Goal: Check status: Check status

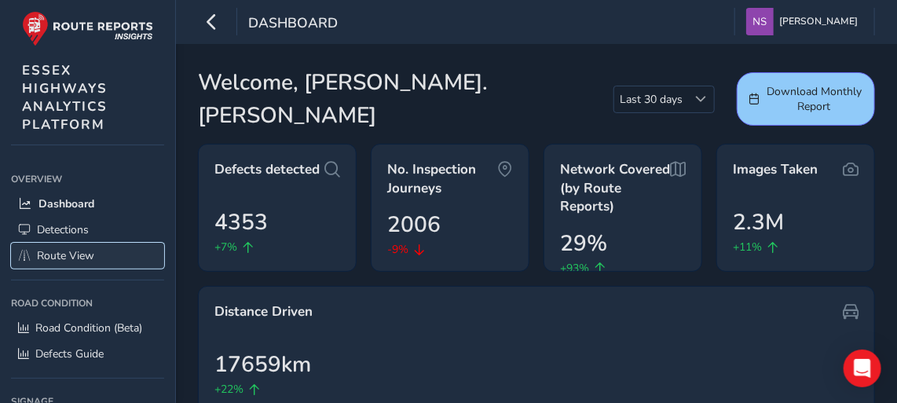
click at [83, 248] on span "Route View" at bounding box center [65, 255] width 57 height 15
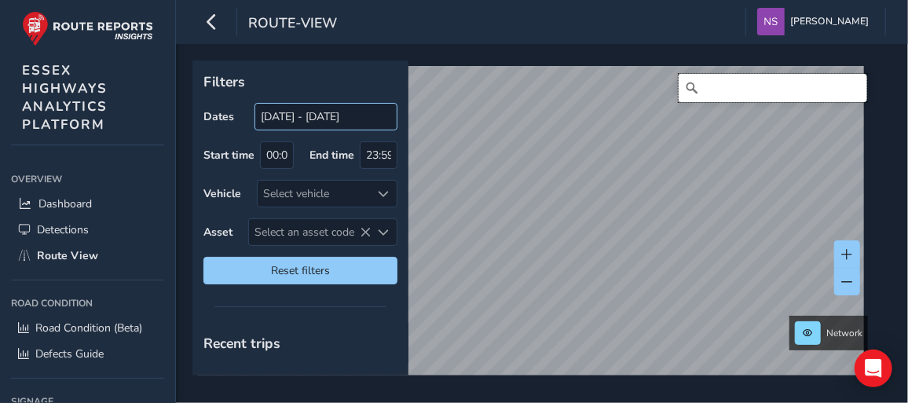
click at [716, 99] on input "Search" at bounding box center [773, 88] width 189 height 28
click at [334, 119] on body "route-view [PERSON_NAME] Colour Scheme: Dark Dim Light Logout Filters Dates [DA…" at bounding box center [454, 201] width 908 height 403
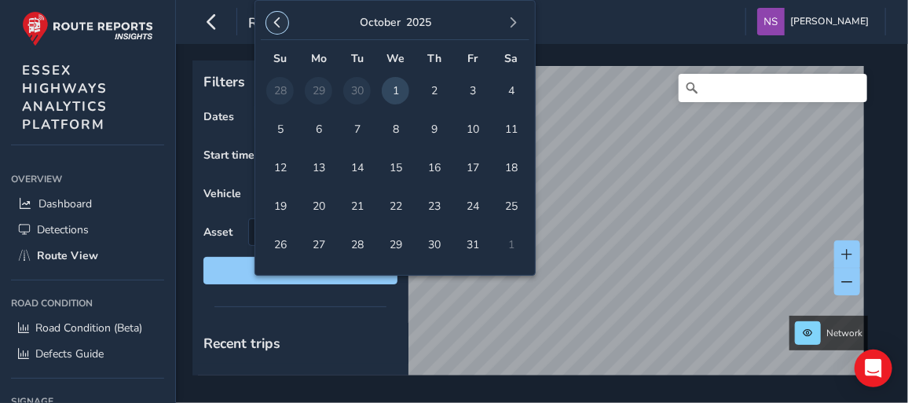
click at [273, 23] on span "button" at bounding box center [277, 22] width 11 height 11
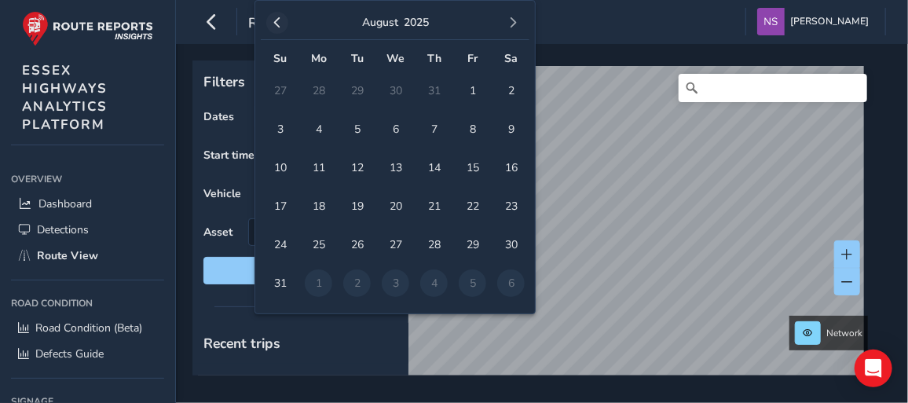
click at [275, 26] on span "button" at bounding box center [277, 22] width 11 height 11
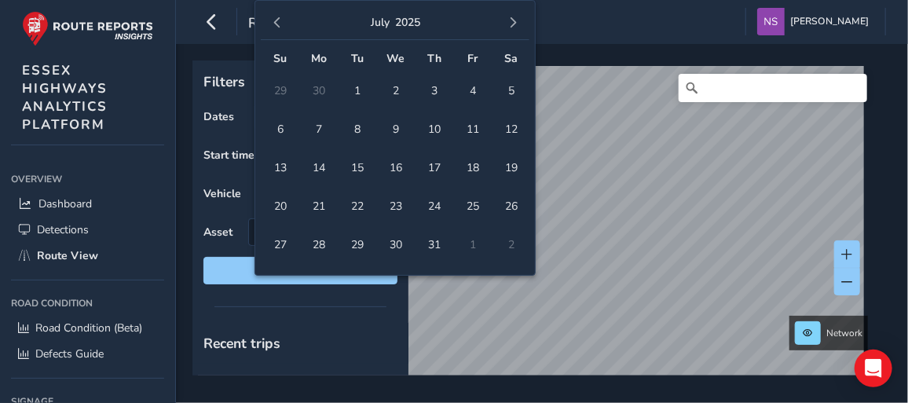
click at [275, 26] on span "button" at bounding box center [277, 22] width 11 height 11
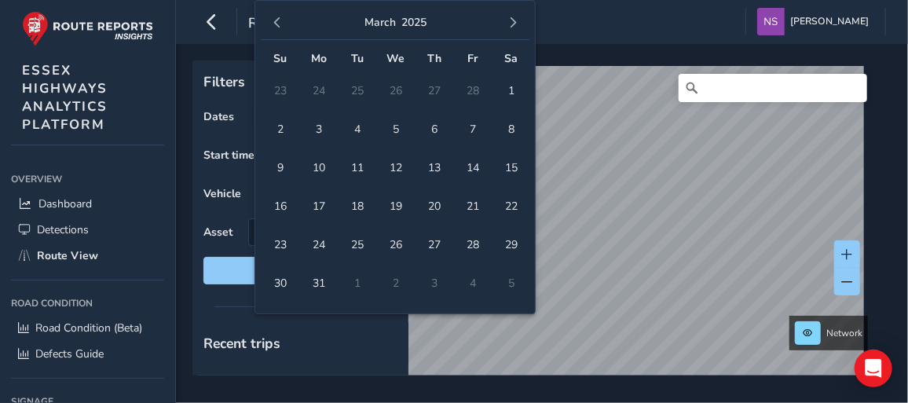
click at [275, 26] on span "button" at bounding box center [277, 22] width 11 height 11
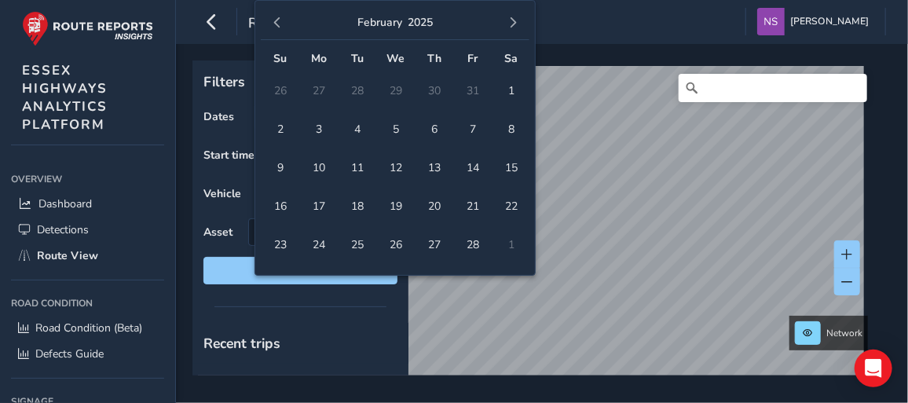
click at [275, 26] on span "button" at bounding box center [277, 22] width 11 height 11
click at [281, 18] on span "button" at bounding box center [277, 22] width 11 height 11
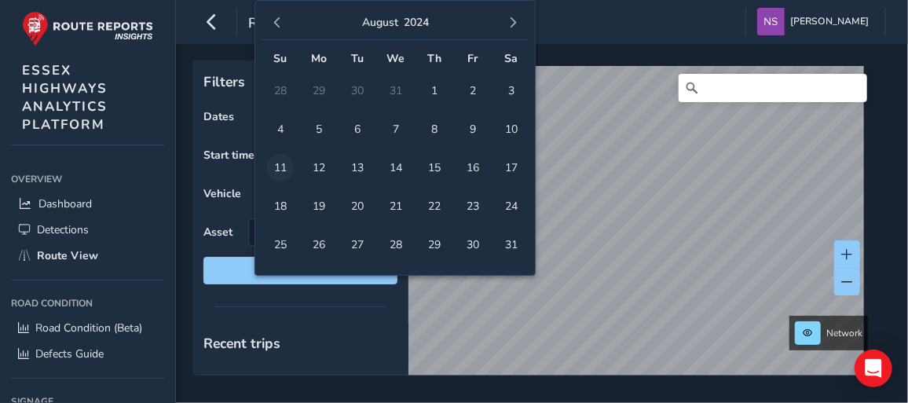
click at [280, 165] on span "11" at bounding box center [279, 167] width 27 height 27
click at [505, 165] on span "17" at bounding box center [510, 167] width 27 height 27
type input "[DATE] - [DATE]"
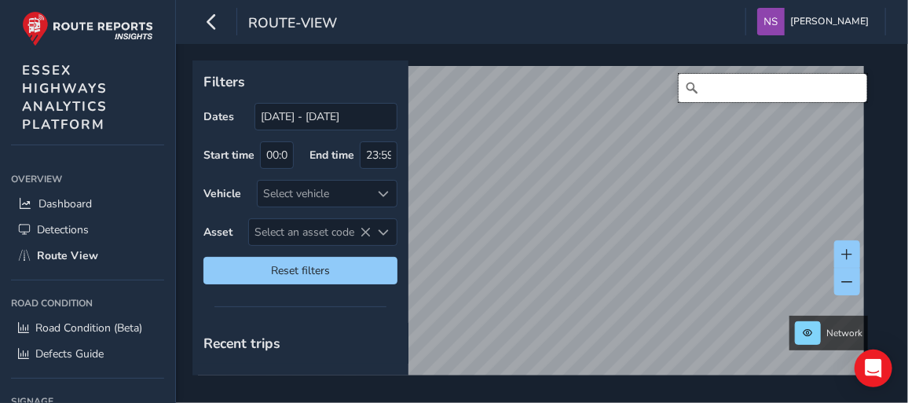
click at [756, 87] on input "Search" at bounding box center [773, 88] width 189 height 28
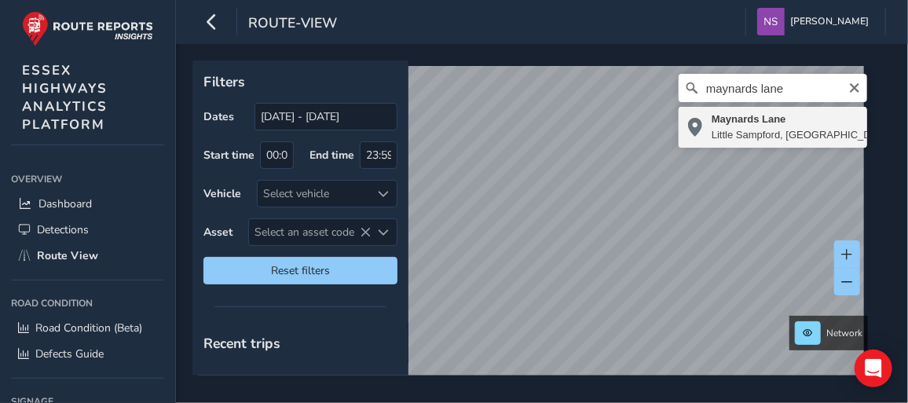
type input "[STREET_ADDRESS]"
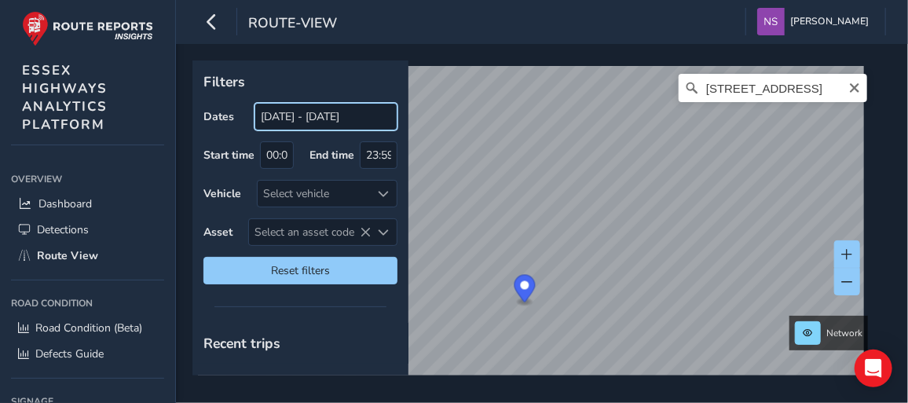
click at [313, 116] on body "route-view [PERSON_NAME] Colour Scheme: Dark Dim Light Logout Filters Dates [DA…" at bounding box center [454, 201] width 908 height 403
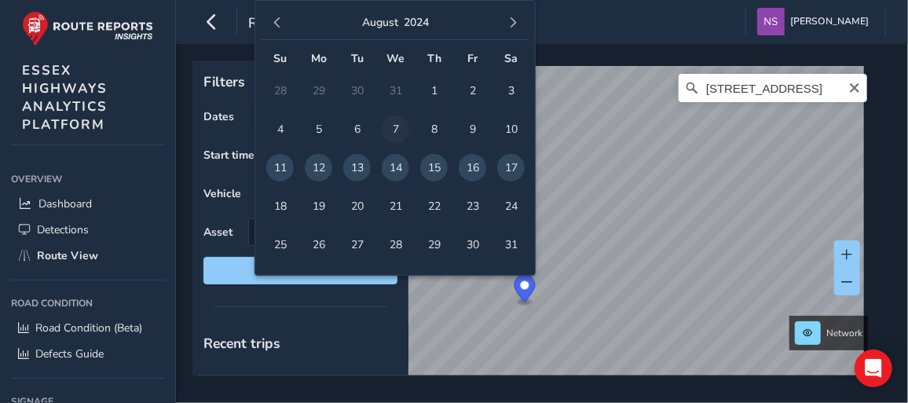
click at [390, 119] on span "7" at bounding box center [395, 128] width 27 height 27
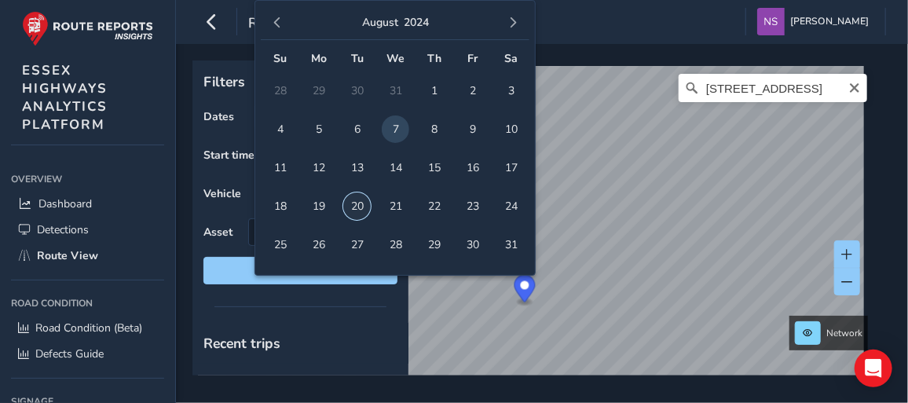
click at [361, 209] on span "20" at bounding box center [356, 205] width 27 height 27
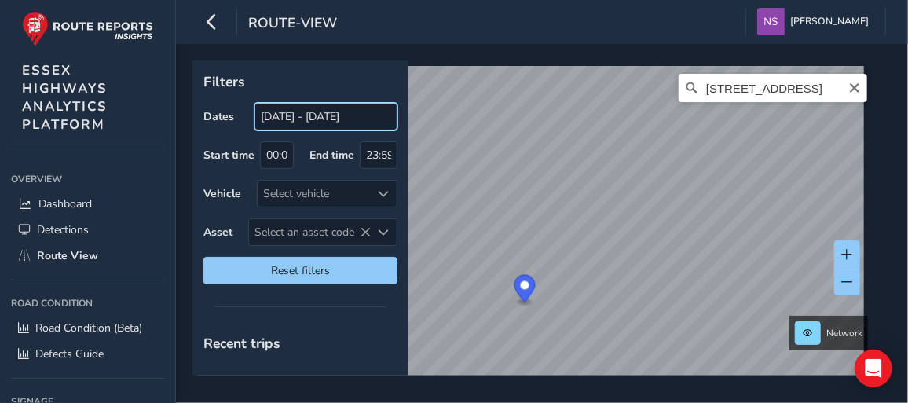
click at [290, 115] on body "route-view [PERSON_NAME] Colour Scheme: Dark Dim Light Logout Filters Dates [DA…" at bounding box center [454, 201] width 908 height 403
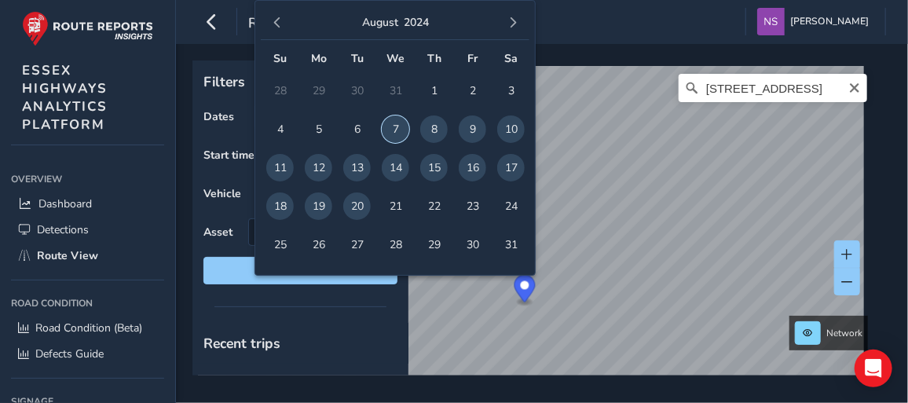
click at [402, 126] on span "7" at bounding box center [395, 128] width 27 height 27
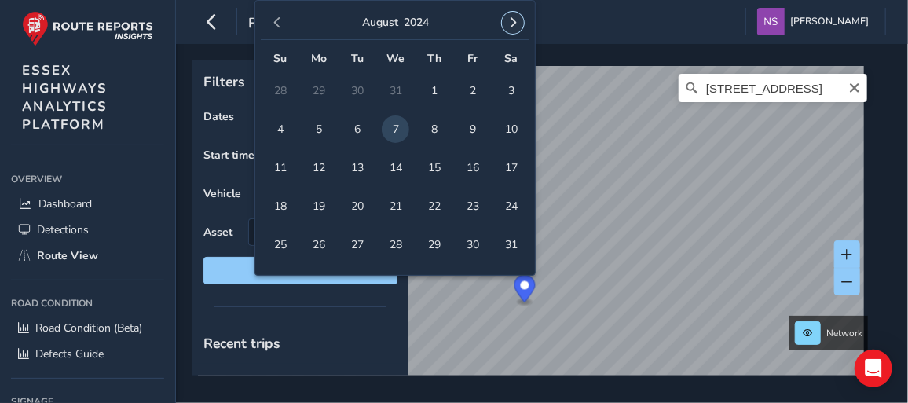
click at [516, 23] on span "button" at bounding box center [512, 22] width 11 height 11
click at [515, 23] on span "button" at bounding box center [512, 22] width 11 height 11
click at [437, 208] on span "26" at bounding box center [433, 205] width 27 height 27
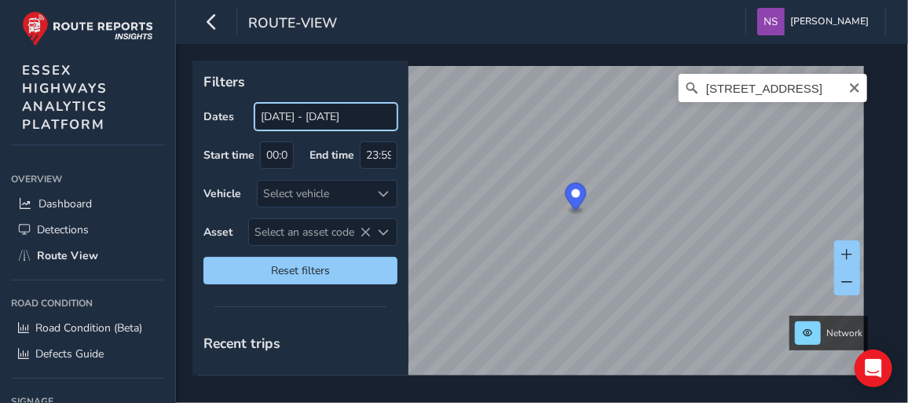
click at [312, 112] on body "route-view [PERSON_NAME] Colour Scheme: Dark Dim Light Logout Filters Dates [DA…" at bounding box center [454, 201] width 908 height 403
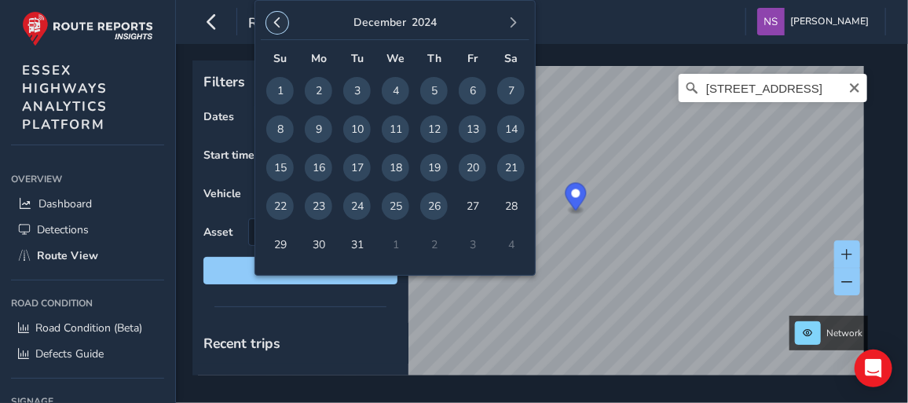
click at [273, 27] on button "button" at bounding box center [277, 23] width 22 height 22
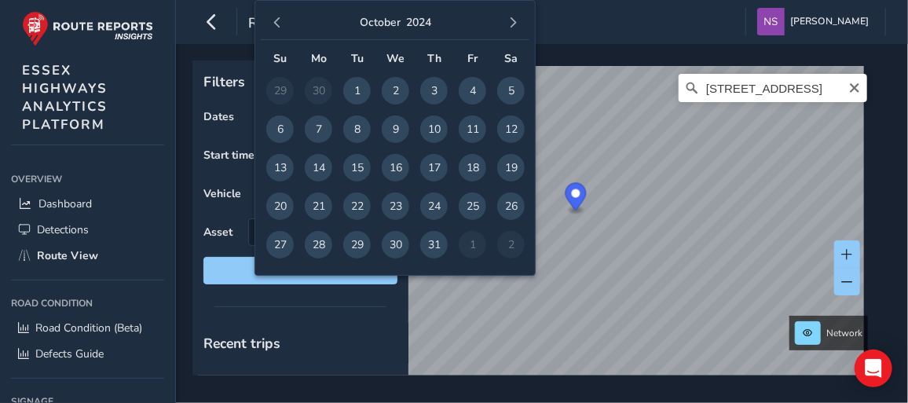
click at [273, 27] on button "button" at bounding box center [277, 23] width 22 height 22
click at [276, 24] on span "button" at bounding box center [277, 22] width 11 height 11
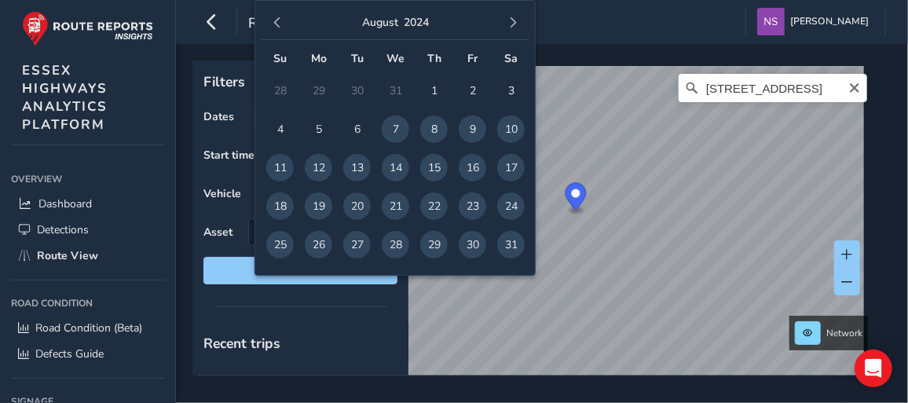
click at [276, 24] on span "button" at bounding box center [277, 22] width 11 height 11
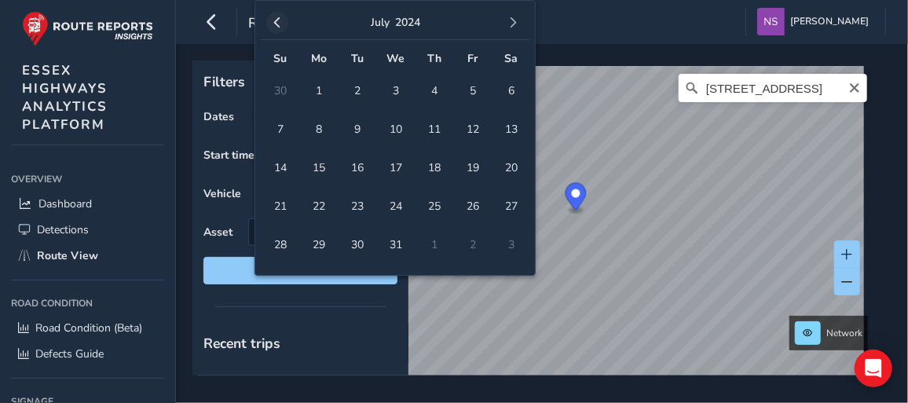
click at [276, 24] on span "button" at bounding box center [277, 22] width 11 height 11
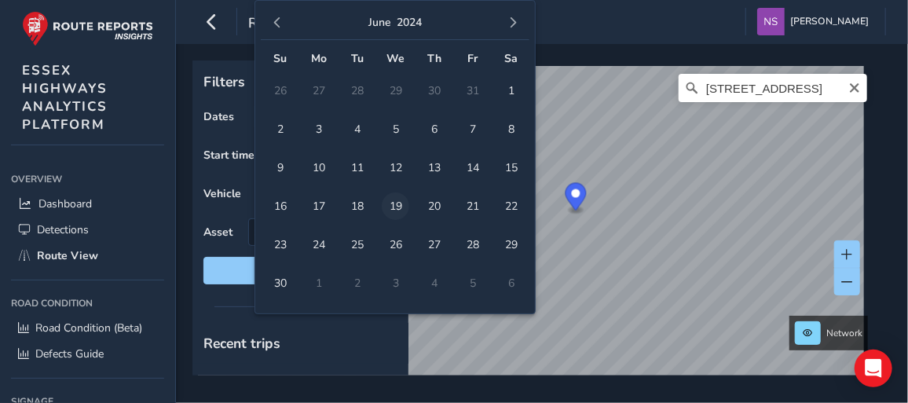
click at [405, 203] on span "19" at bounding box center [395, 205] width 27 height 27
click at [519, 20] on button "button" at bounding box center [513, 23] width 22 height 22
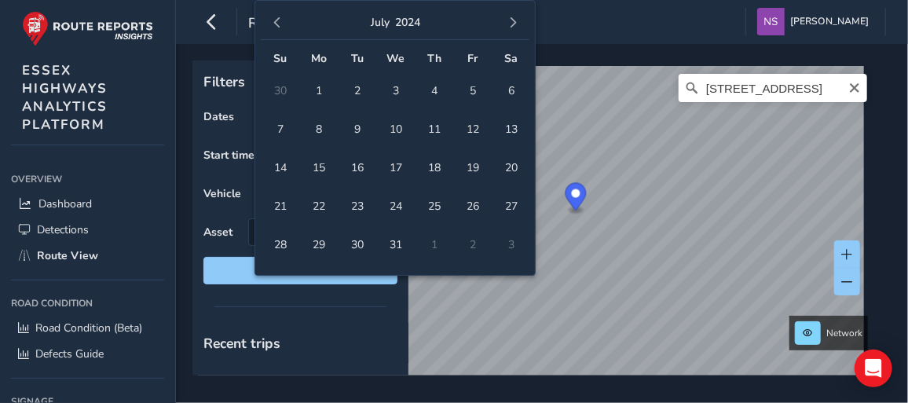
click at [519, 20] on button "button" at bounding box center [513, 23] width 22 height 22
click at [518, 20] on span "button" at bounding box center [512, 22] width 11 height 11
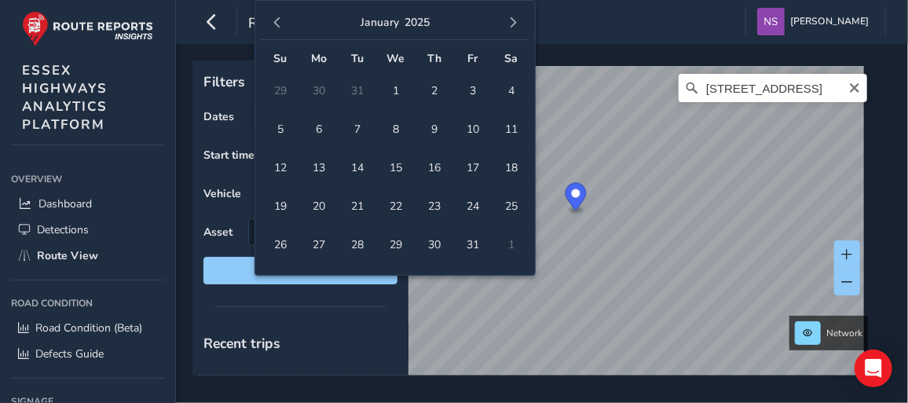
click at [518, 20] on span "button" at bounding box center [512, 22] width 11 height 11
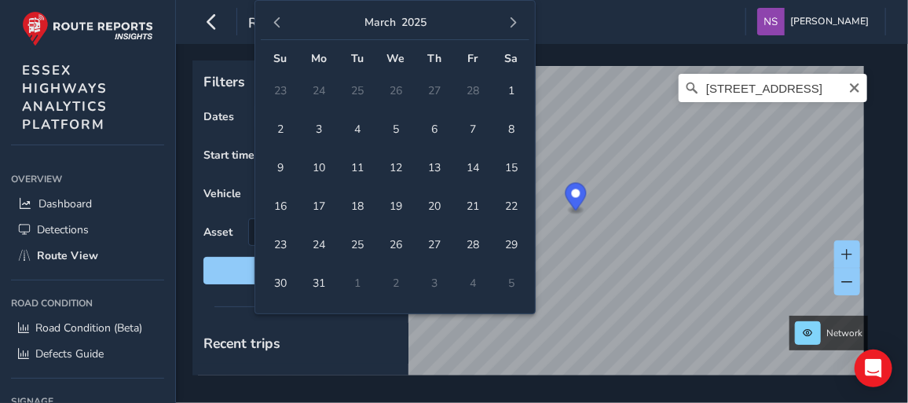
click at [518, 20] on span "button" at bounding box center [512, 22] width 11 height 11
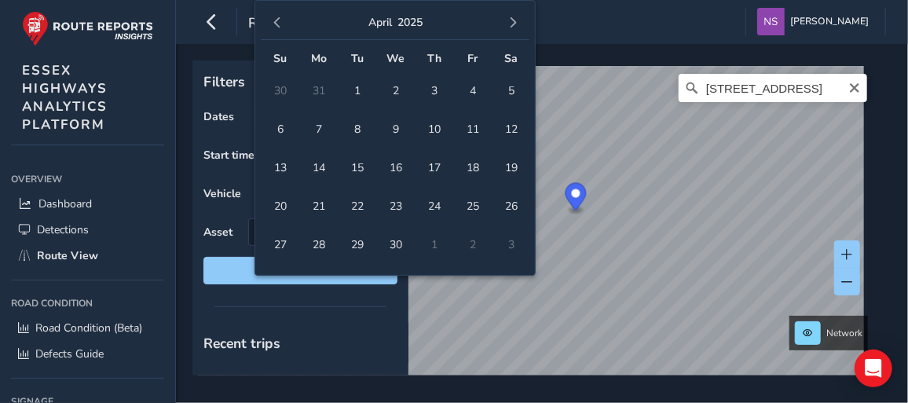
click at [518, 20] on span "button" at bounding box center [512, 22] width 11 height 11
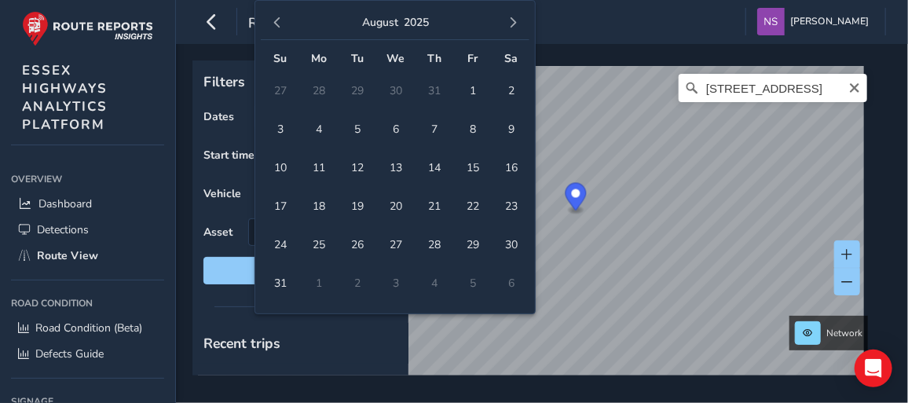
click at [518, 20] on span "button" at bounding box center [512, 22] width 11 height 11
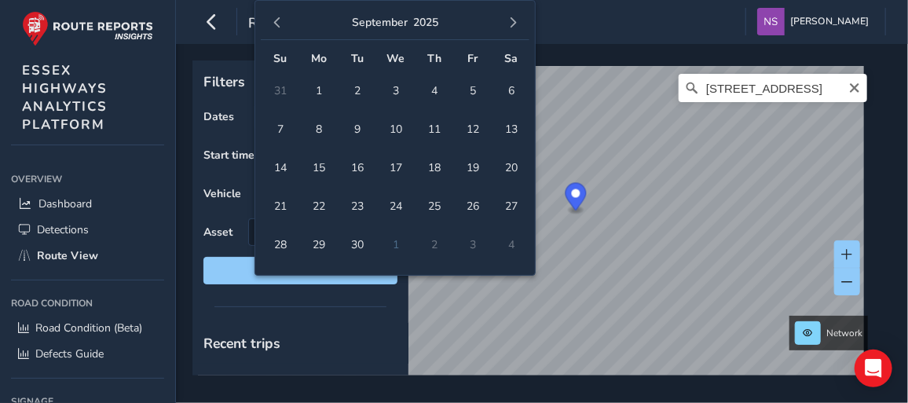
click at [518, 20] on span "button" at bounding box center [512, 22] width 11 height 11
click at [398, 196] on span "22" at bounding box center [395, 205] width 27 height 27
type input "[DATE] - [DATE]"
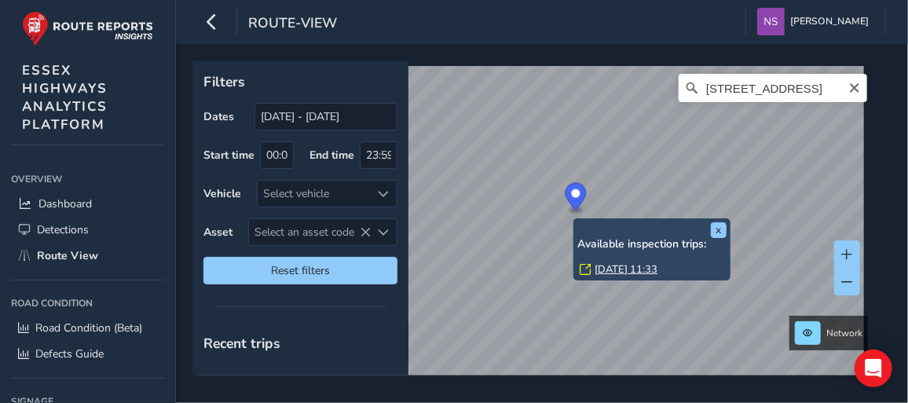
click at [610, 269] on link "[DATE] 11:33" at bounding box center [626, 269] width 63 height 14
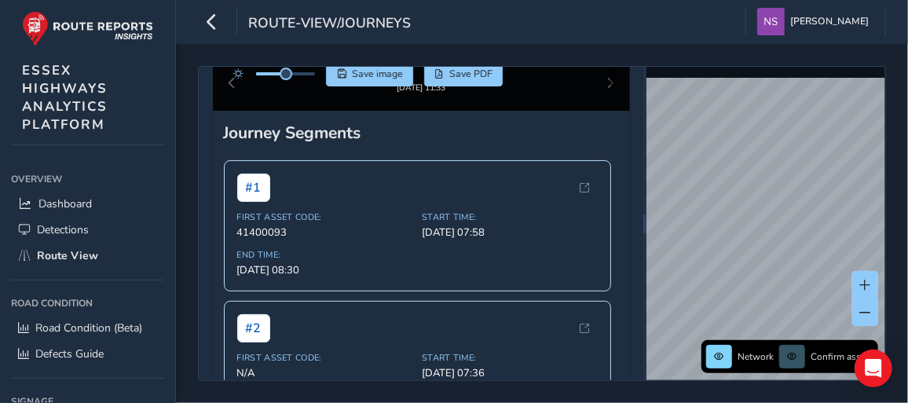
scroll to position [118, 0]
